Goal: Information Seeking & Learning: Learn about a topic

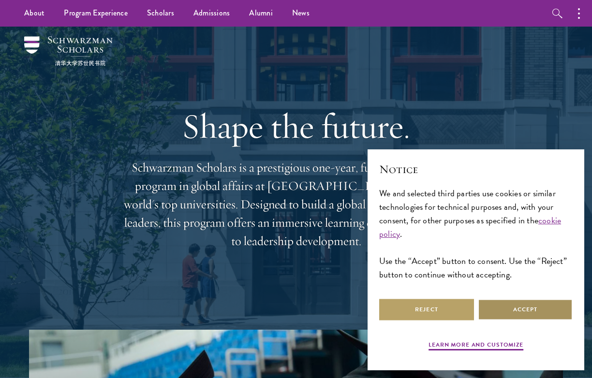
click at [510, 319] on button "Accept" at bounding box center [525, 310] width 95 height 22
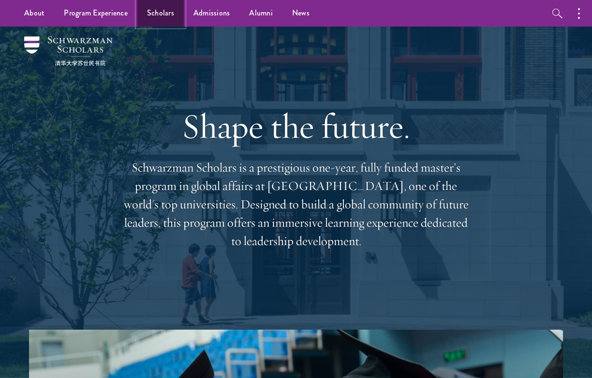
click at [157, 15] on link "Scholars" at bounding box center [160, 13] width 46 height 27
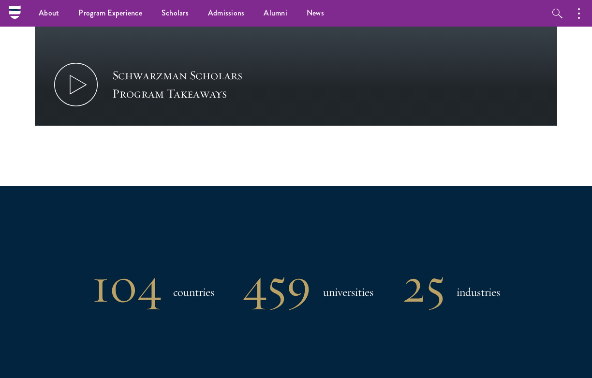
scroll to position [371, 0]
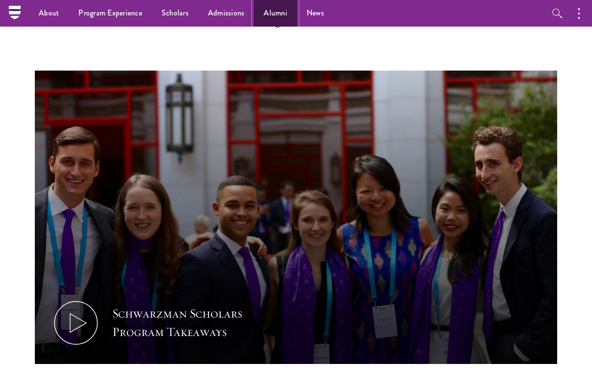
click at [275, 15] on link "Alumni" at bounding box center [275, 13] width 43 height 27
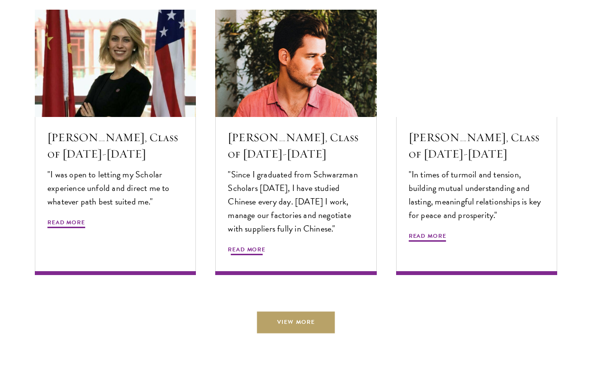
scroll to position [3195, 0]
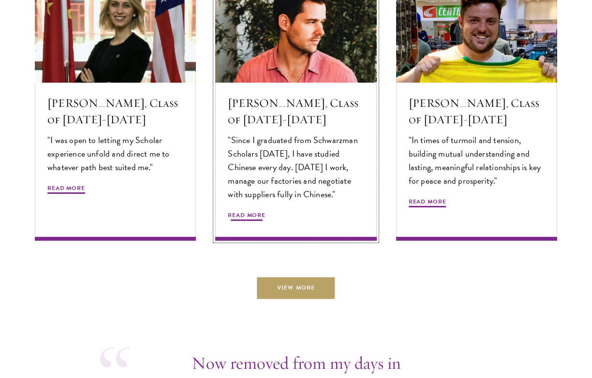
click at [303, 123] on h5 "Tomas Fuentes Benitez, Class of 2016-2017" at bounding box center [296, 111] width 136 height 33
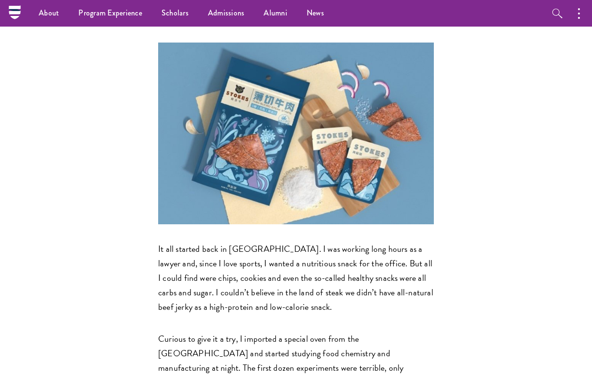
scroll to position [408, 0]
